Goal: Task Accomplishment & Management: Manage account settings

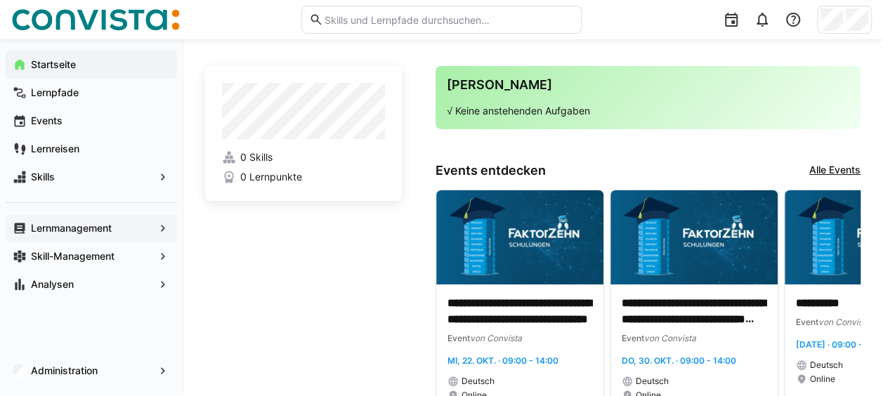
click at [134, 232] on span "Lernmanagement" at bounding box center [91, 228] width 125 height 14
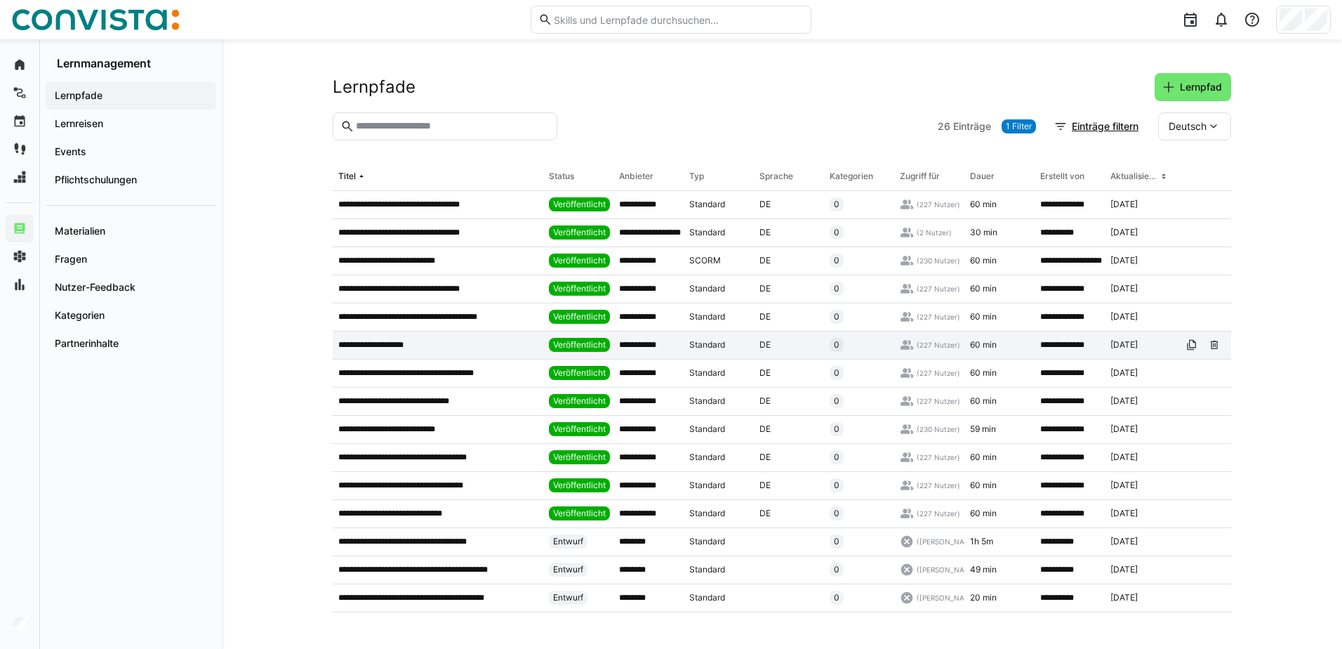
click at [410, 345] on p "**********" at bounding box center [378, 344] width 81 height 11
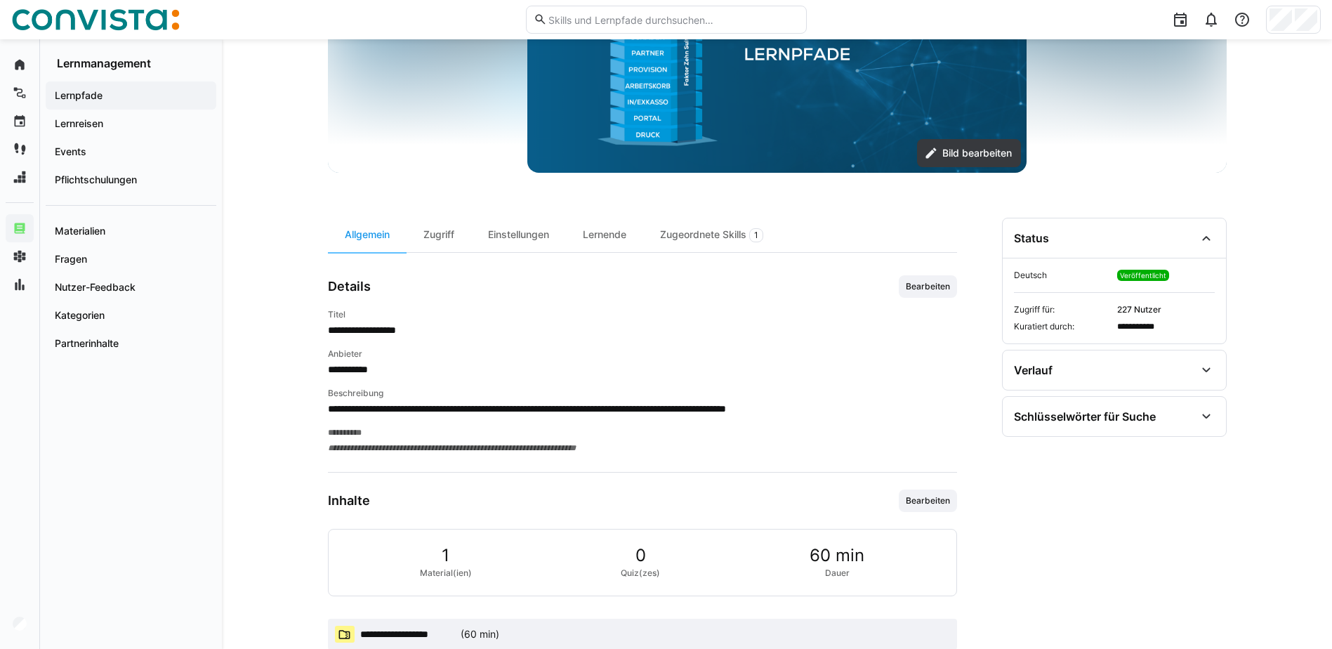
scroll to position [287, 0]
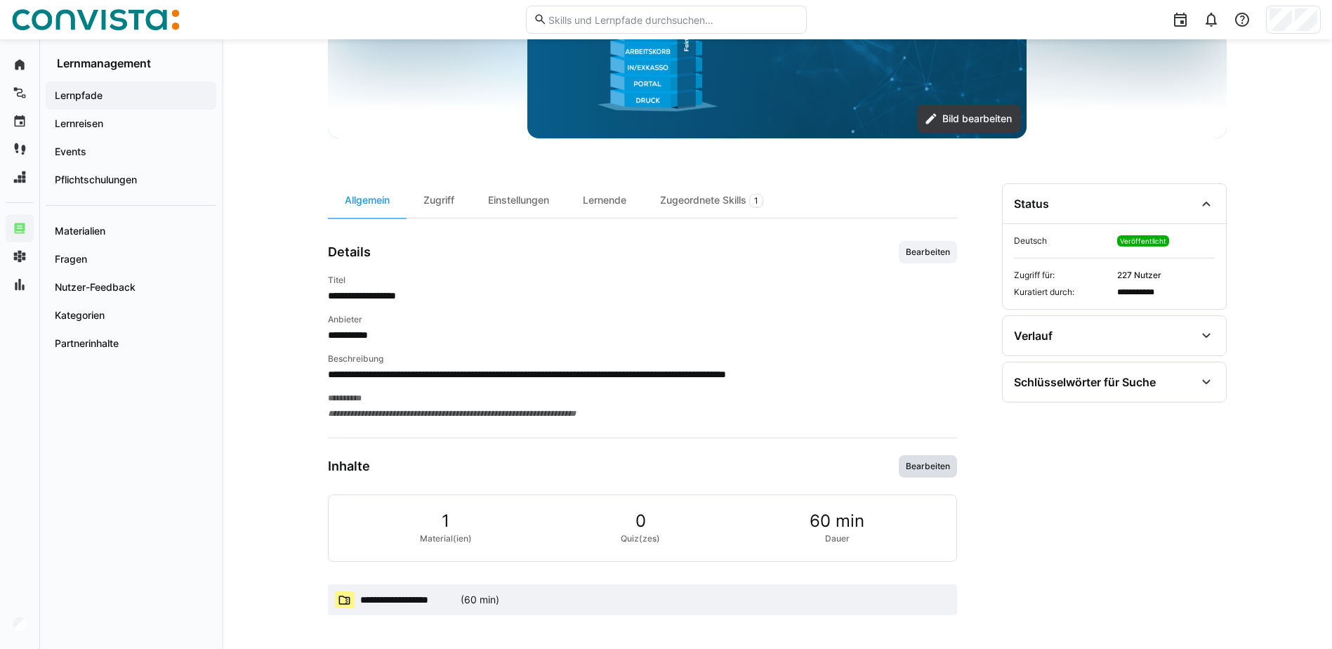
click at [892, 395] on span "Bearbeiten" at bounding box center [927, 466] width 47 height 11
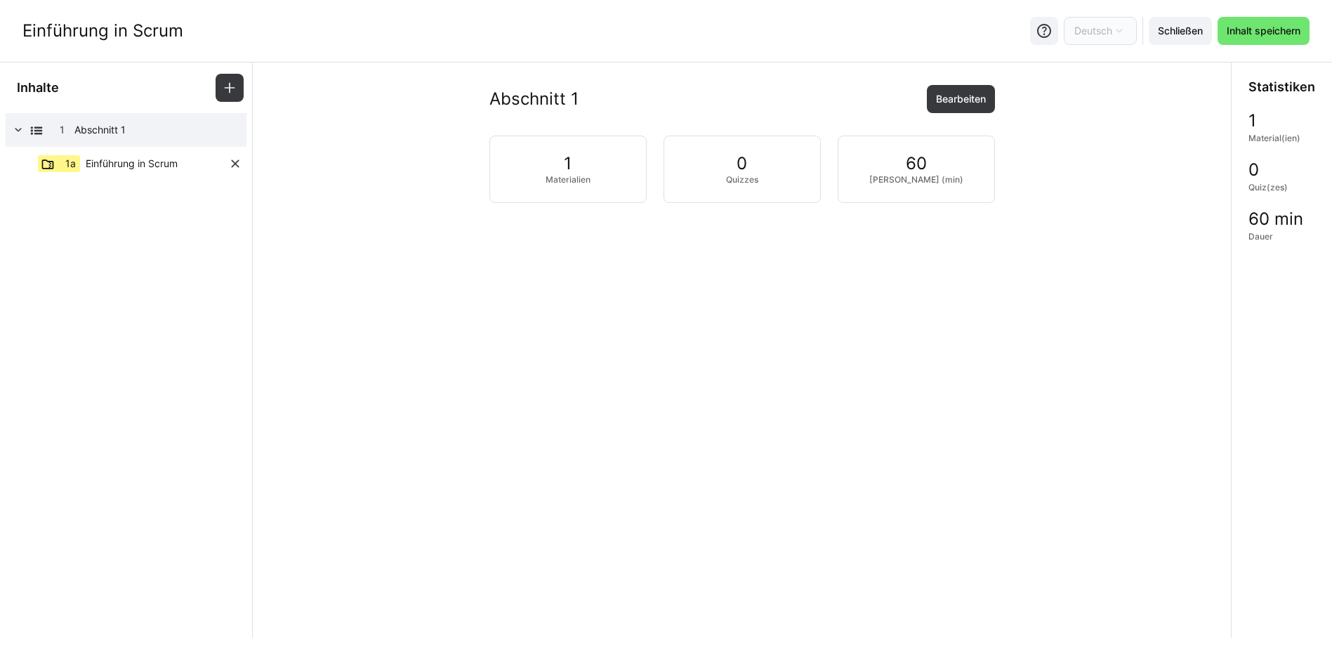
click at [174, 157] on span "Einführung in Scrum" at bounding box center [132, 164] width 92 height 14
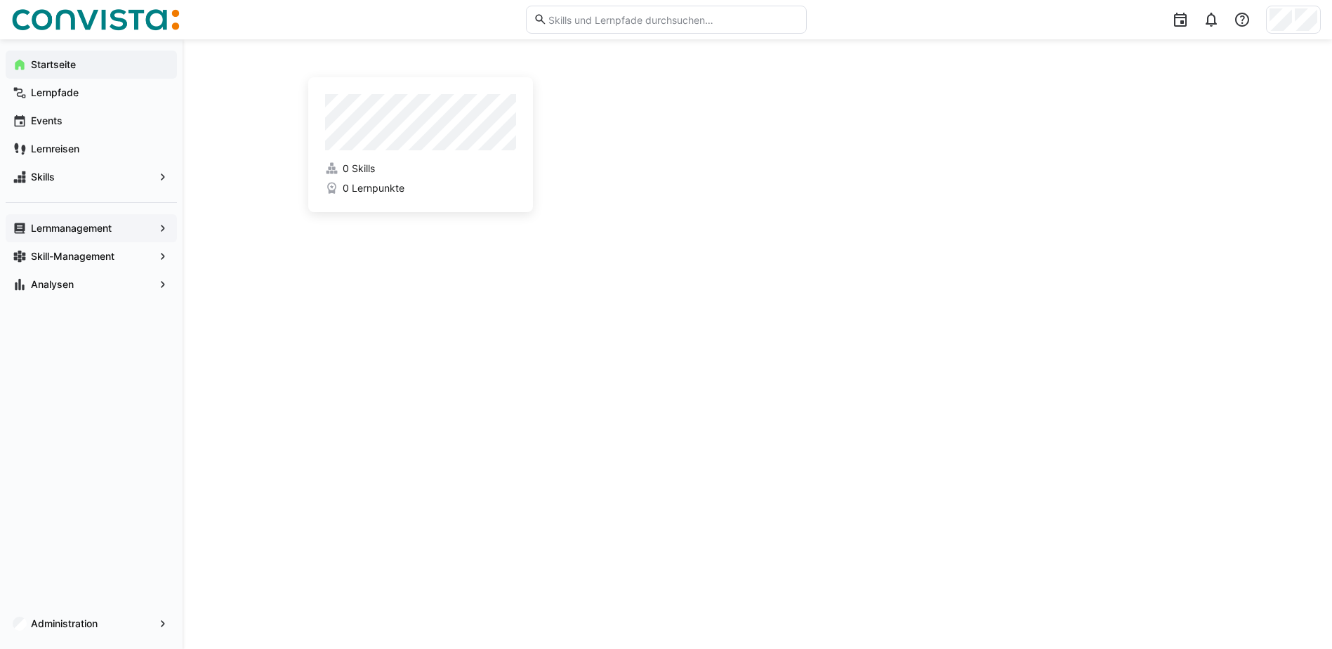
click at [0, 0] on app-navigation-label "Lernmanagement" at bounding box center [0, 0] width 0 height 0
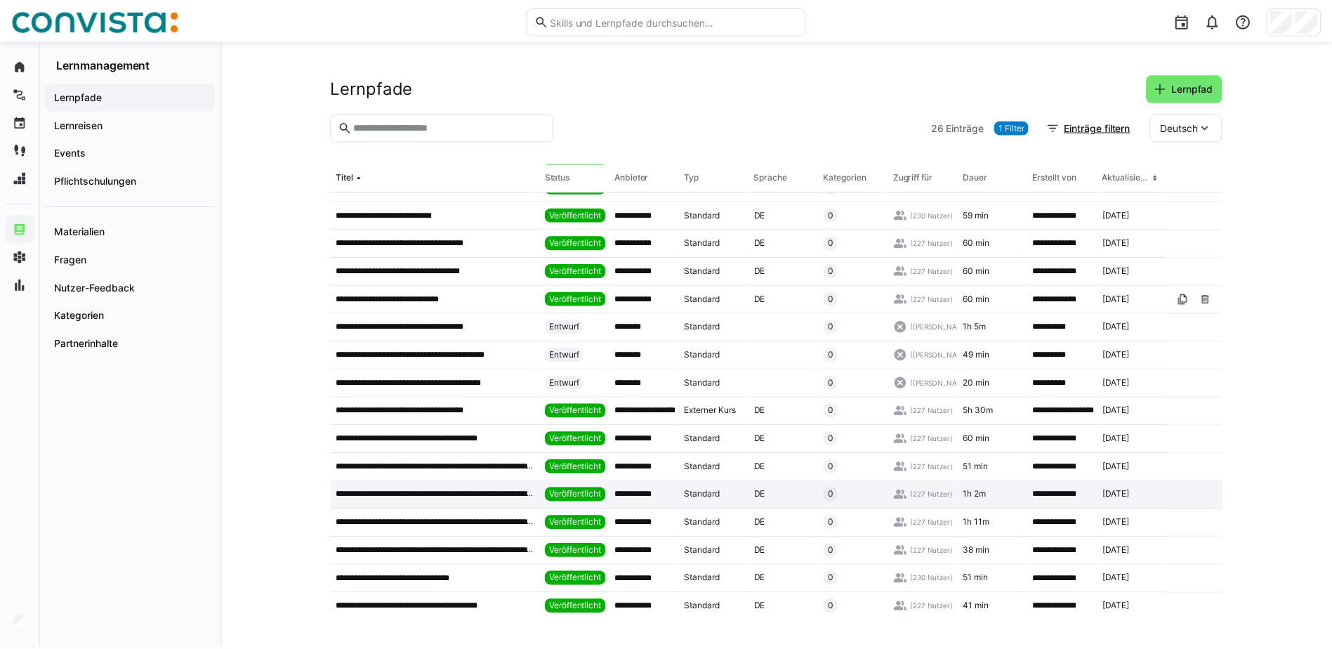
scroll to position [313, 0]
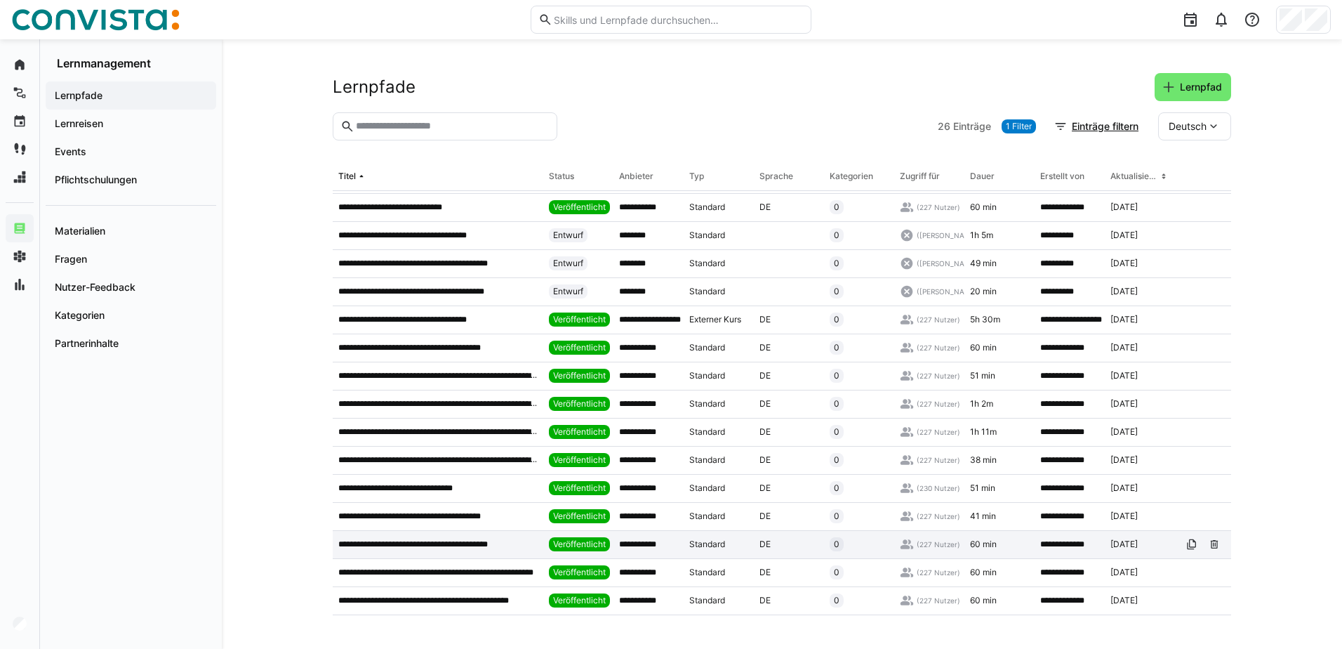
click at [455, 539] on p "**********" at bounding box center [427, 544] width 178 height 11
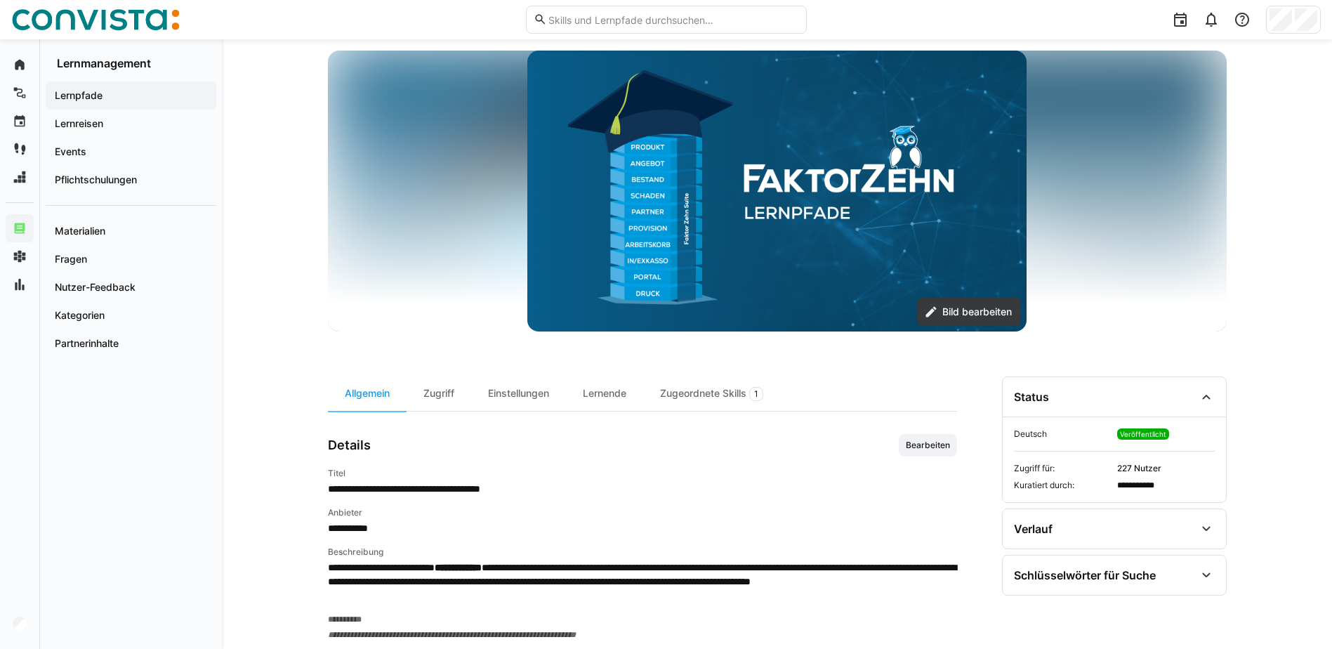
scroll to position [315, 0]
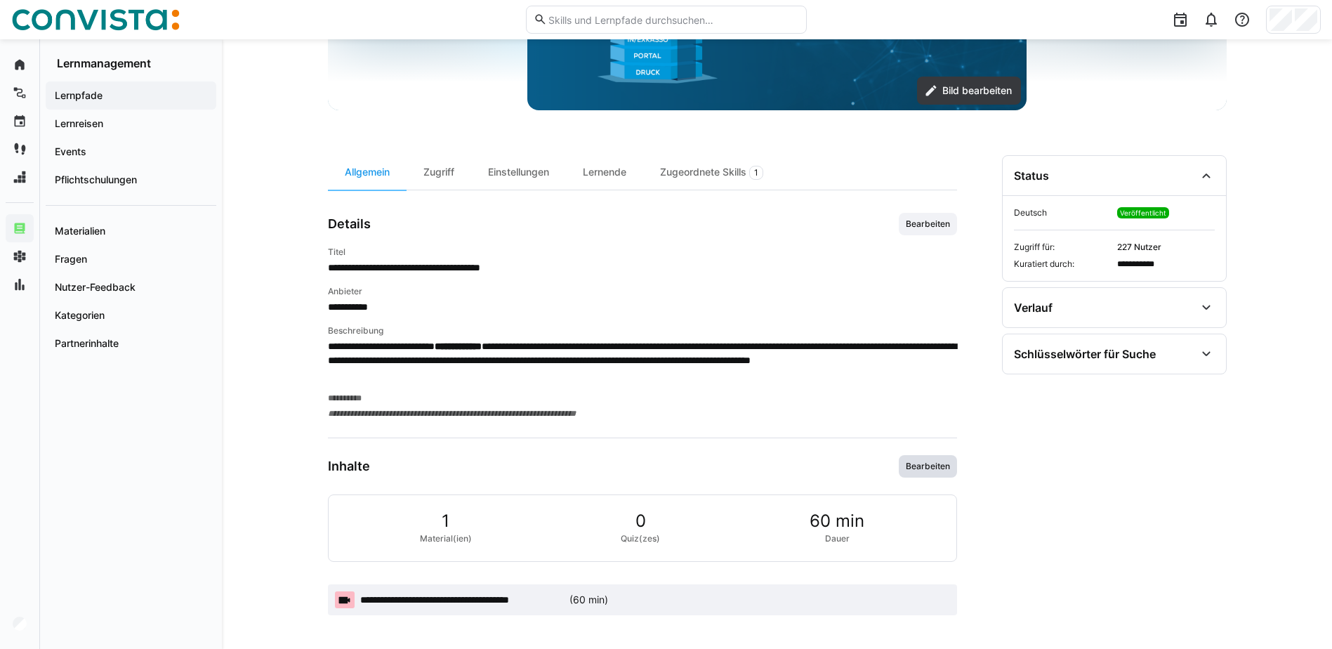
click at [909, 472] on span "Bearbeiten" at bounding box center [928, 466] width 58 height 22
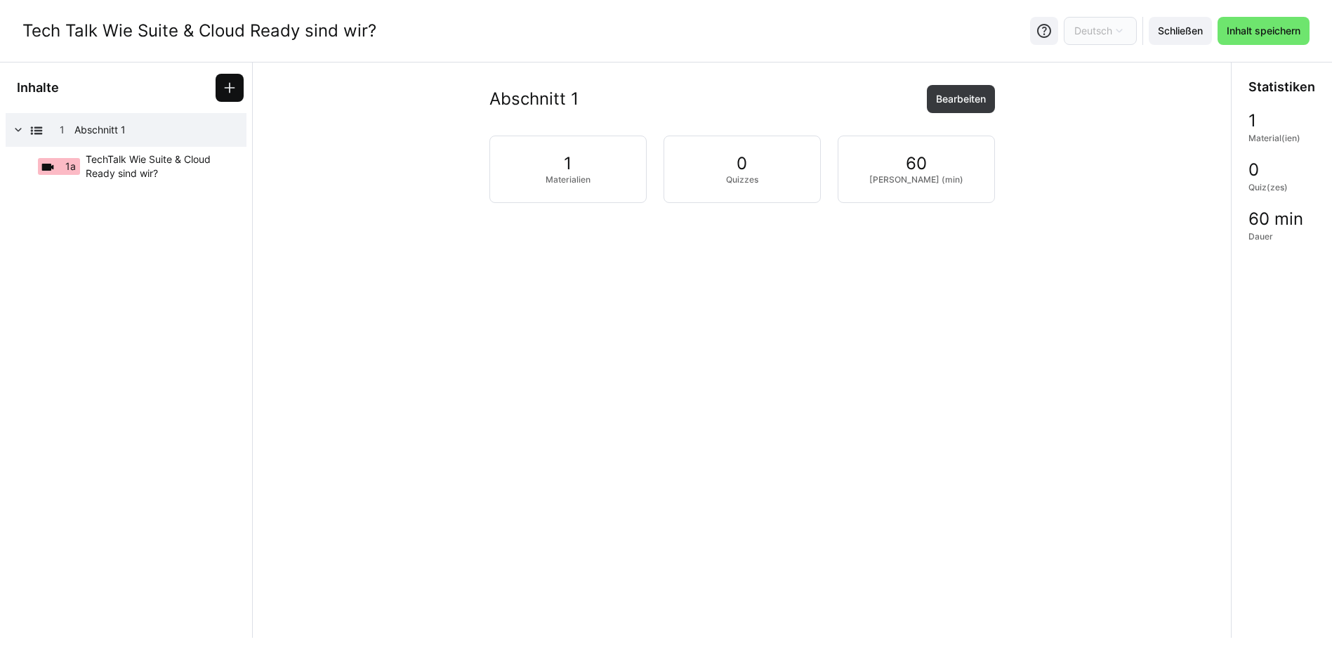
click at [232, 92] on eds-icon at bounding box center [230, 88] width 14 height 14
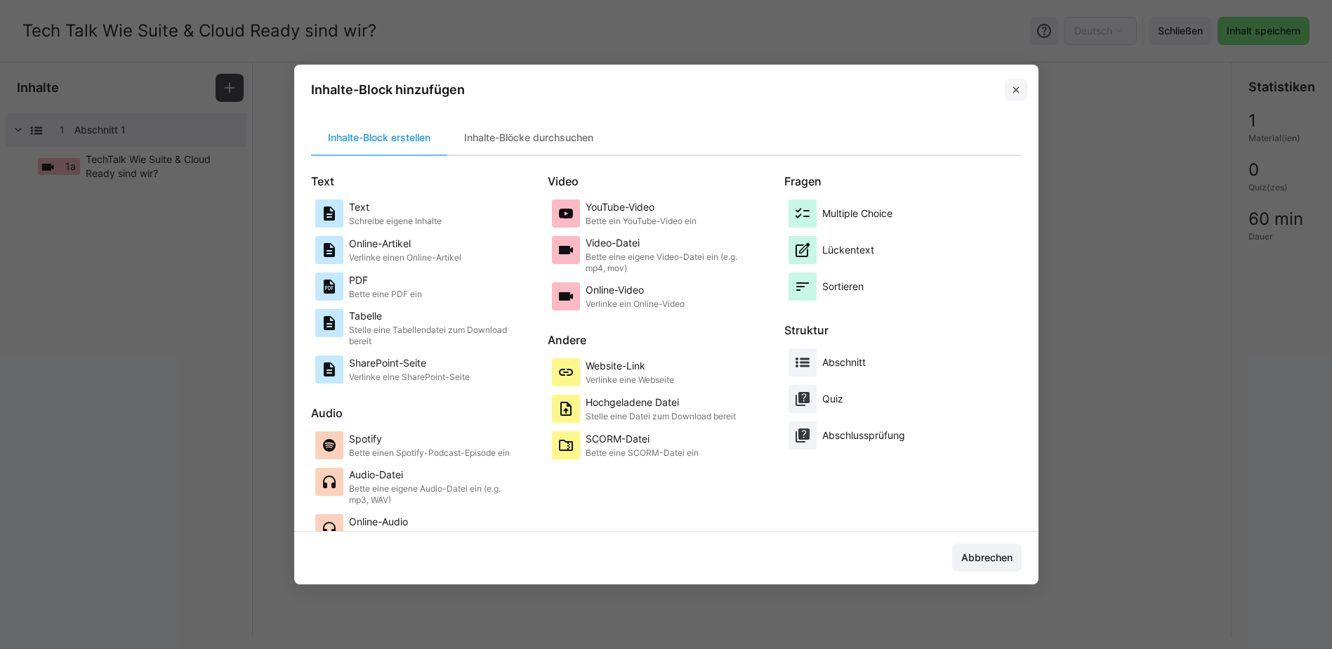
click at [1027, 95] on span at bounding box center [1016, 90] width 22 height 22
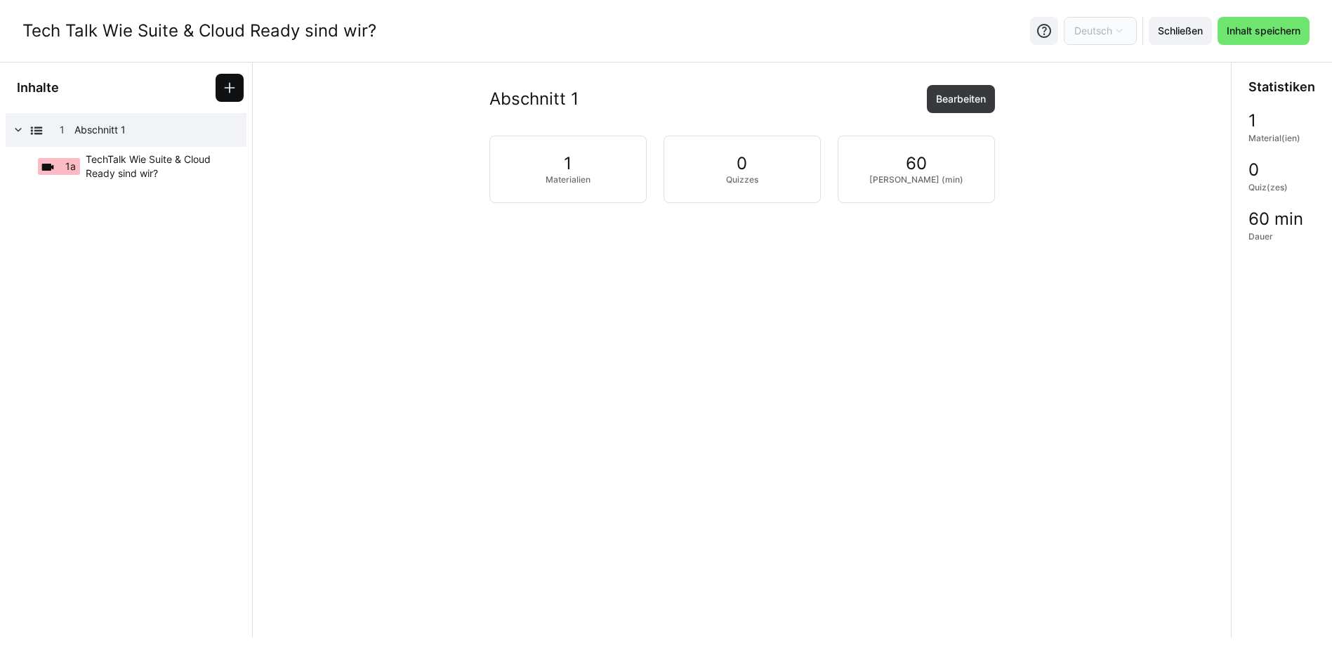
click at [220, 87] on span at bounding box center [230, 88] width 28 height 28
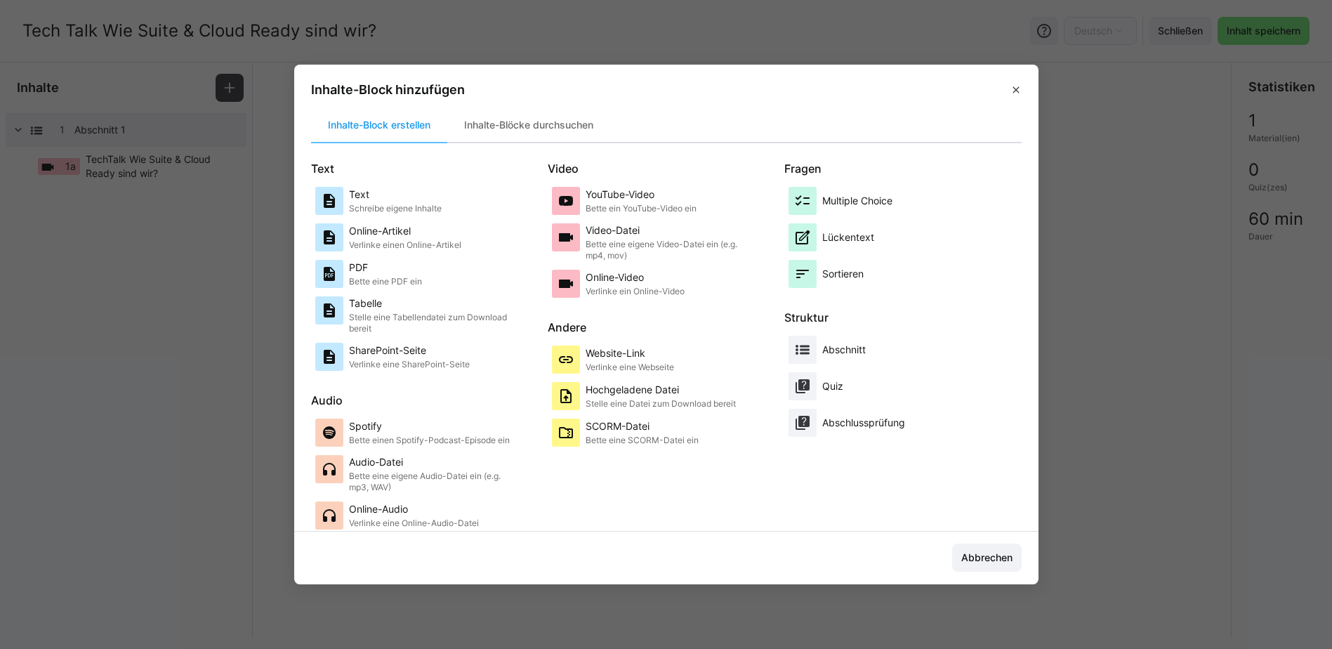
scroll to position [15, 0]
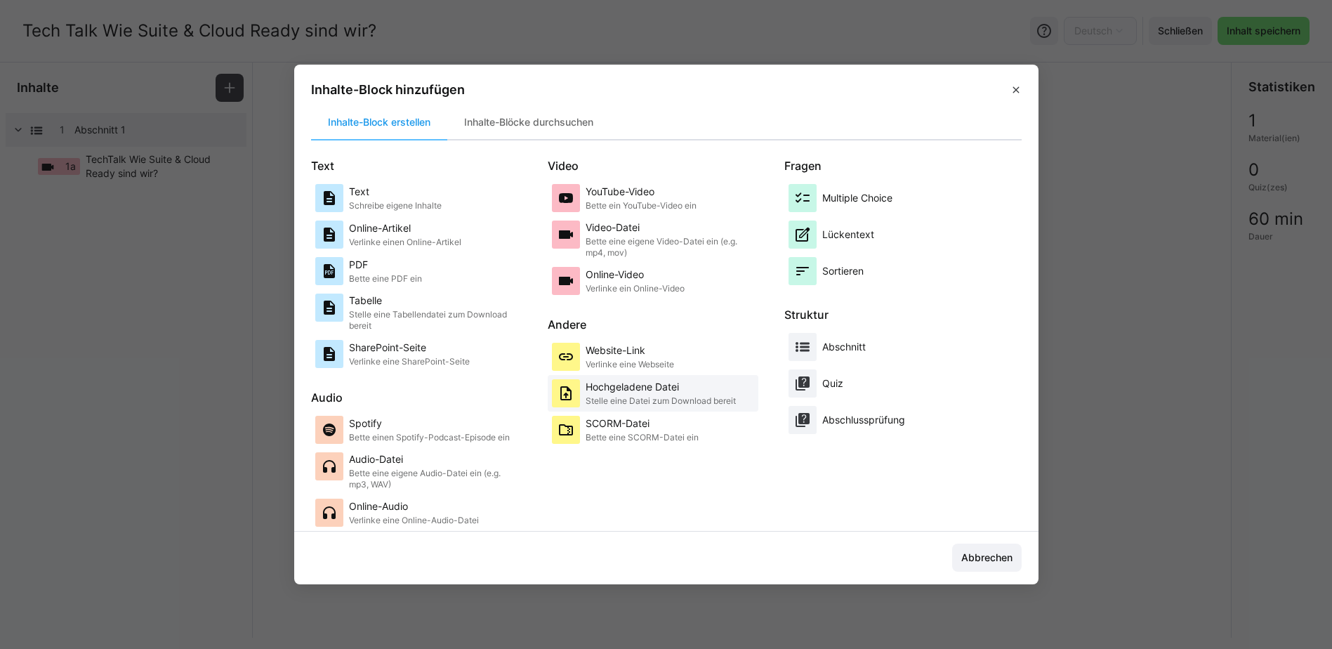
click at [655, 397] on p "Stelle eine Datei zum Download bereit" at bounding box center [661, 400] width 150 height 11
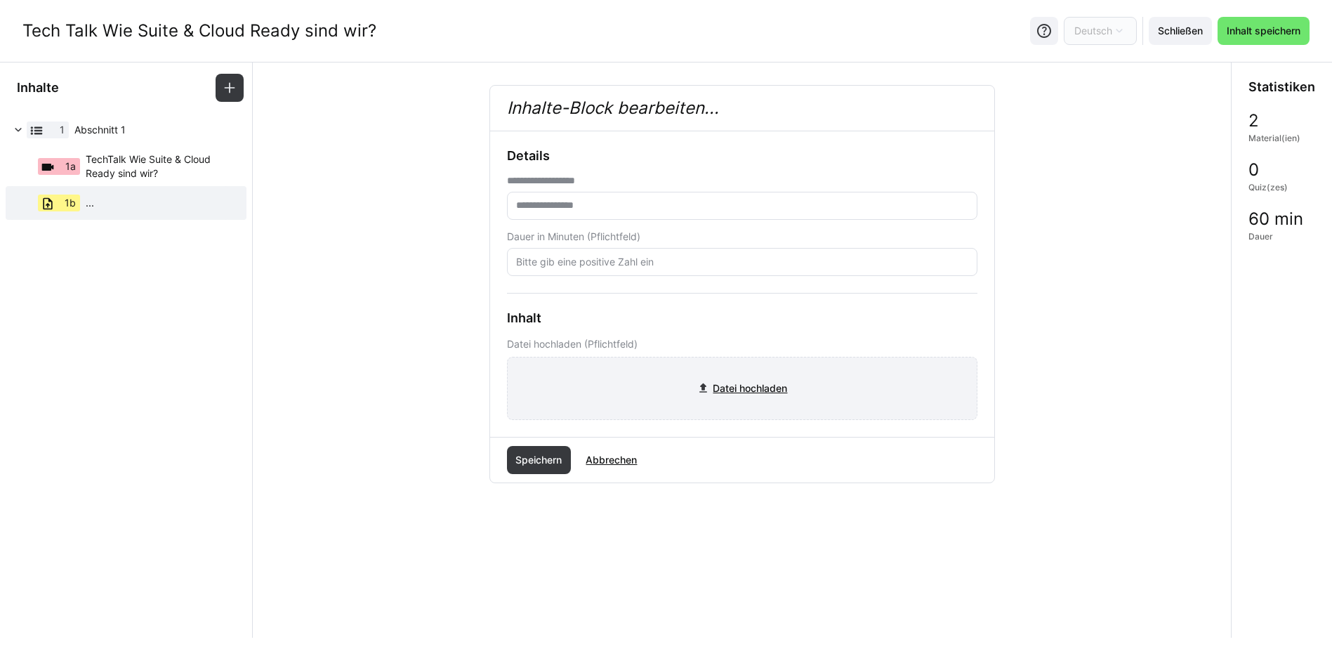
click at [711, 395] on input "file" at bounding box center [742, 388] width 469 height 62
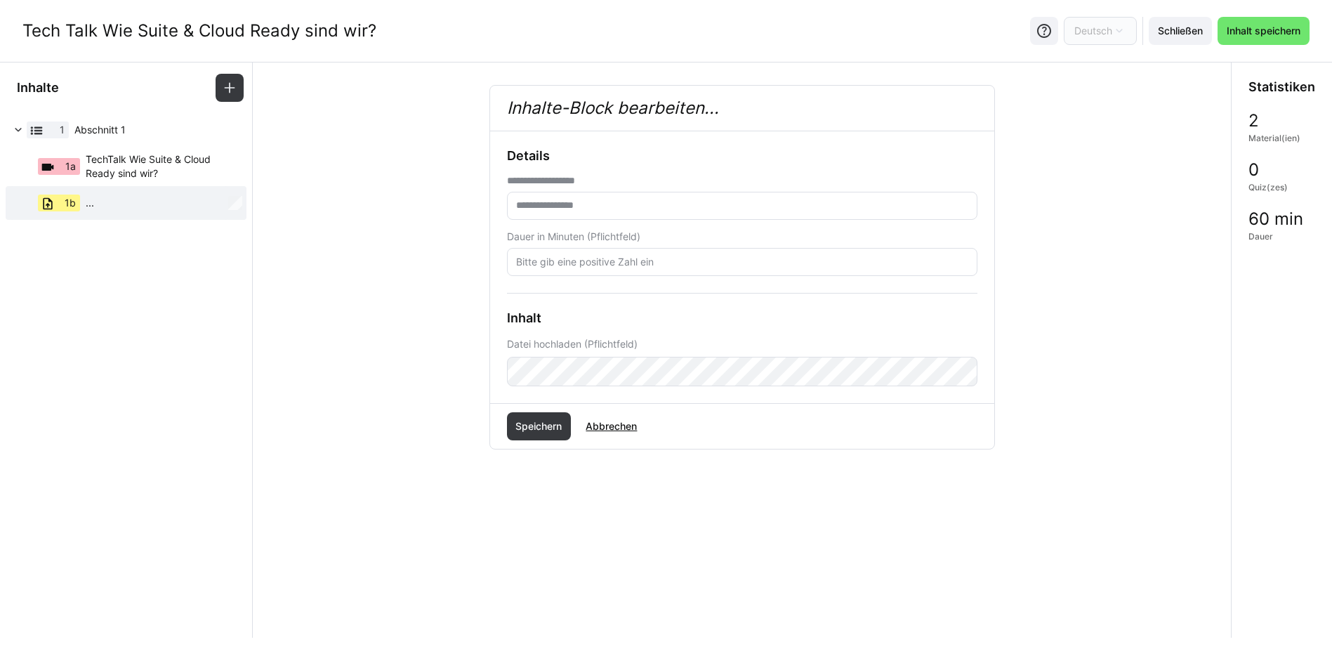
click at [557, 206] on input "text" at bounding box center [742, 205] width 455 height 13
type input "*"
type input "**********"
click at [586, 252] on eds-input at bounding box center [742, 262] width 470 height 28
type input "60"
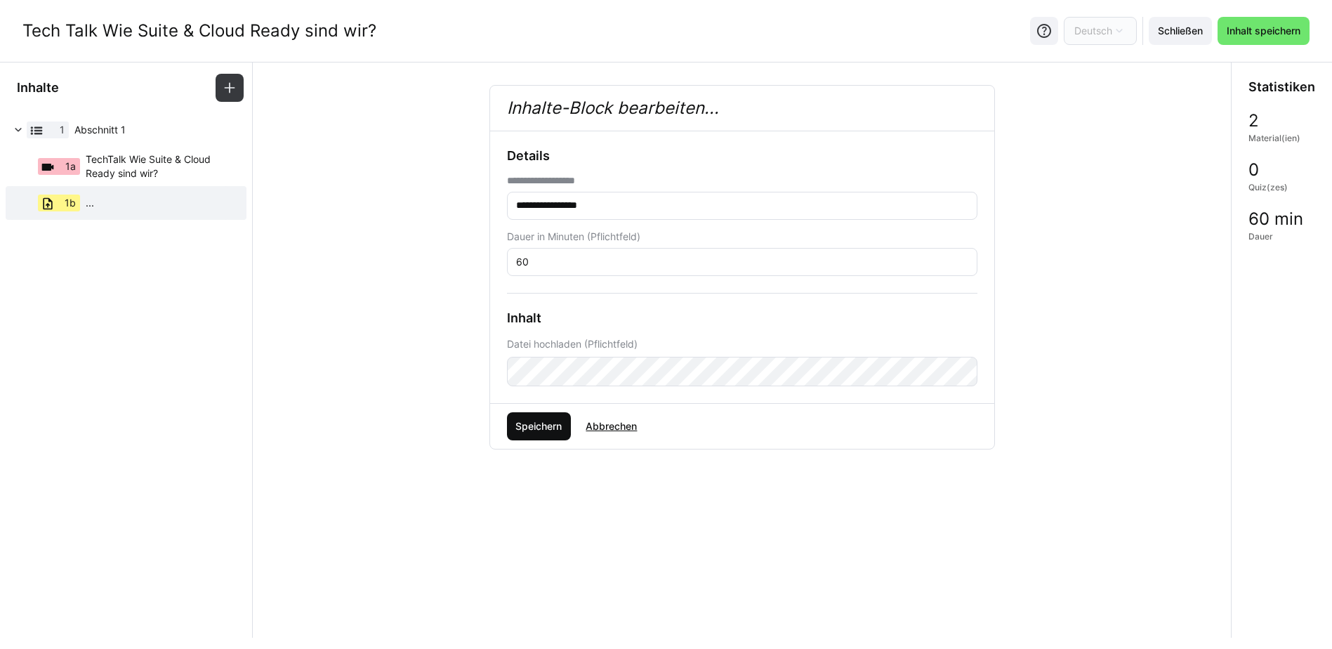
click at [556, 429] on span "Speichern" at bounding box center [538, 426] width 51 height 14
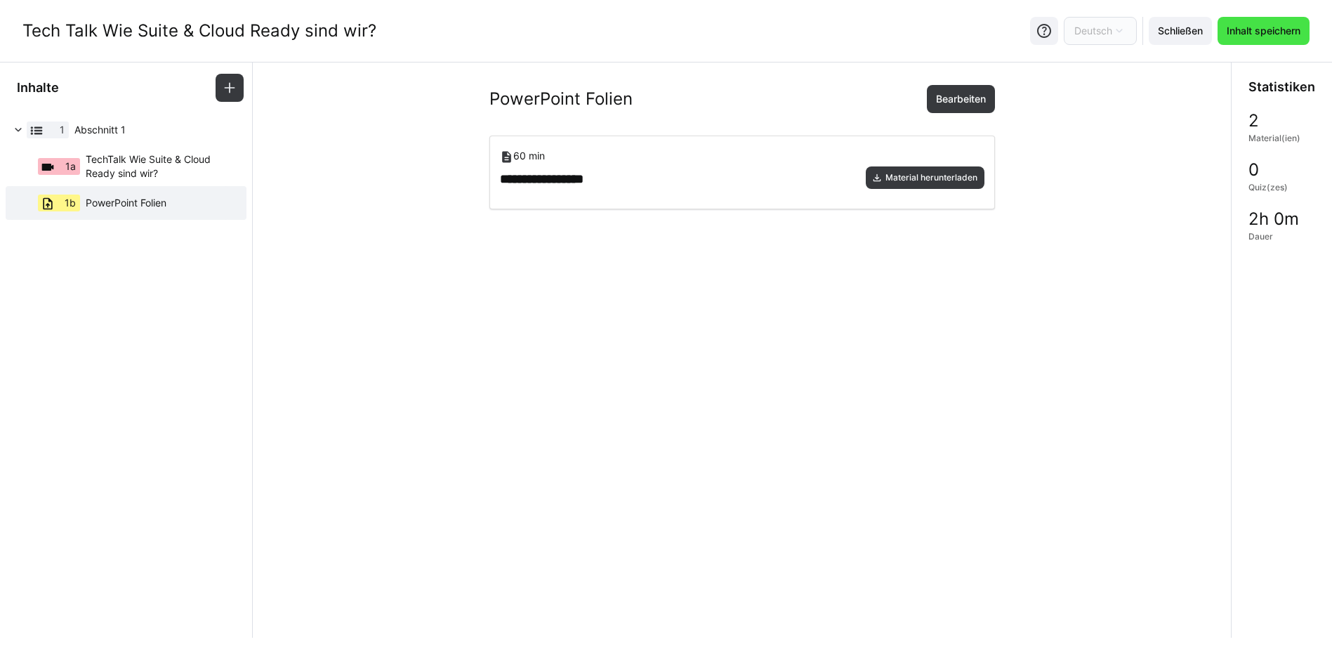
click at [1258, 20] on span "Inhalt speichern" at bounding box center [1264, 31] width 92 height 28
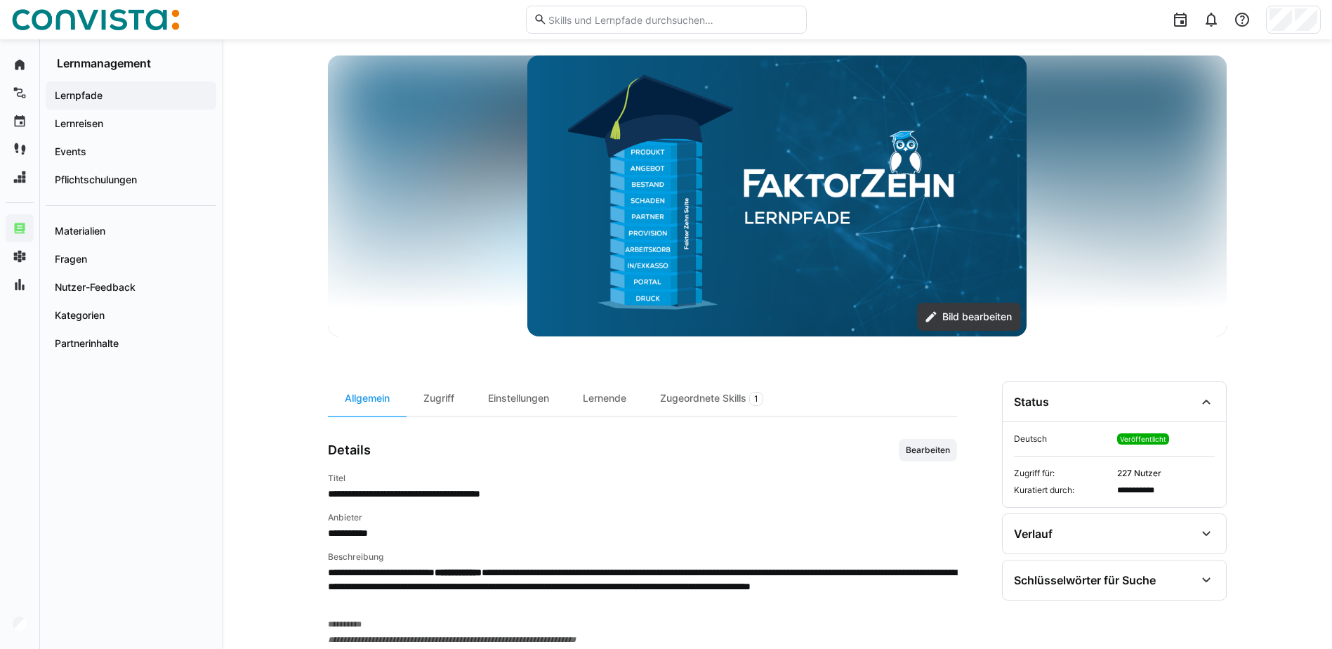
scroll to position [68, 0]
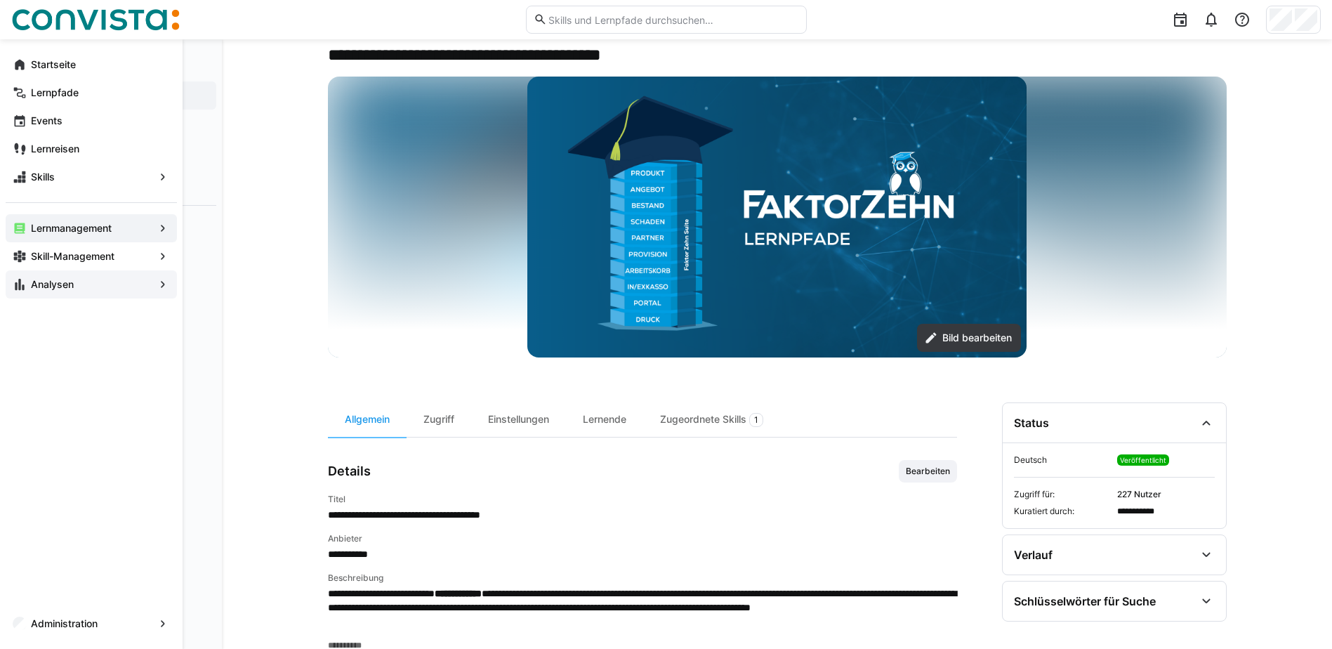
click at [0, 0] on app-navigation-label "Analysen" at bounding box center [0, 0] width 0 height 0
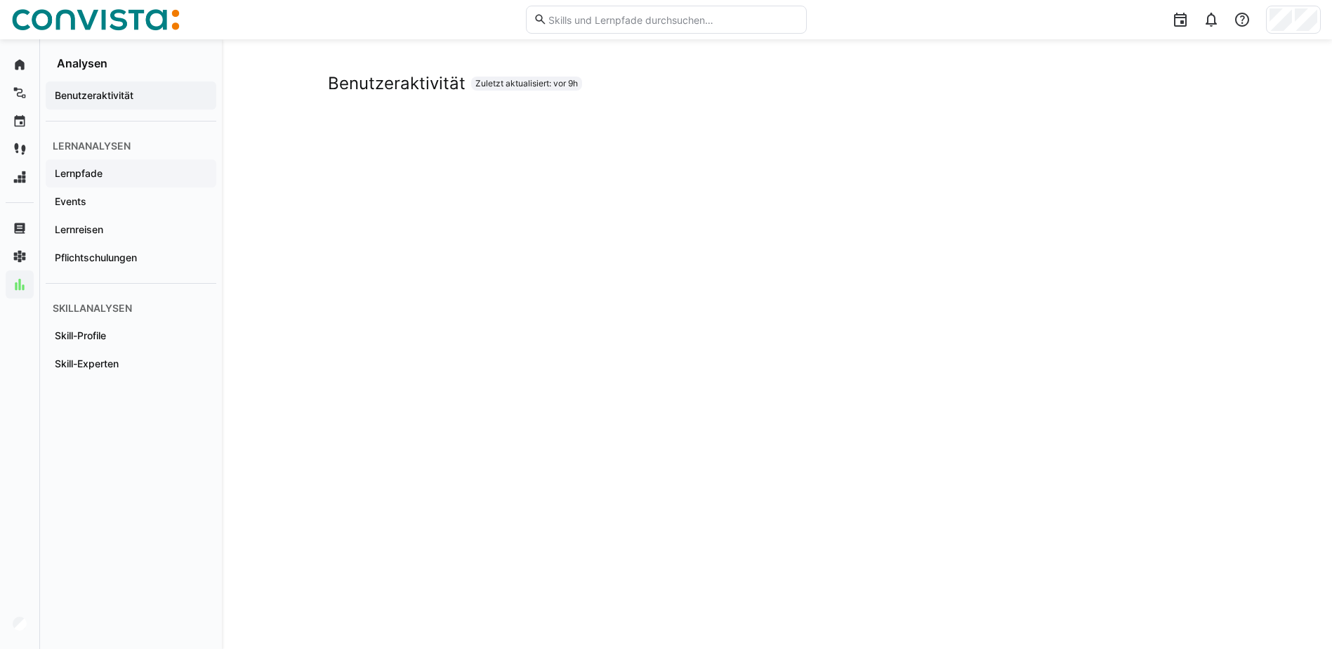
click at [115, 166] on div "Lernpfade" at bounding box center [131, 173] width 171 height 28
click at [109, 194] on div "Events" at bounding box center [131, 201] width 171 height 28
